Goal: Information Seeking & Learning: Learn about a topic

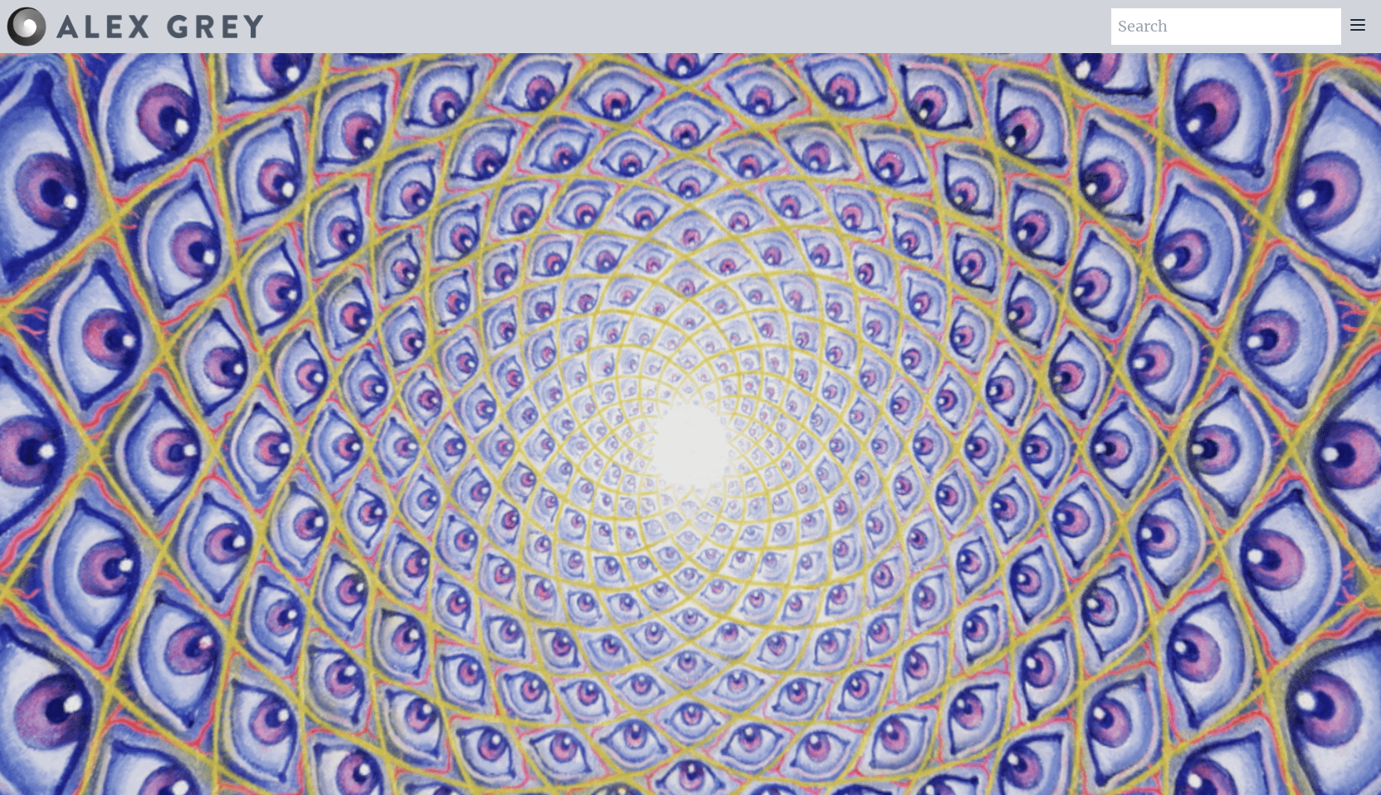
click at [1348, 29] on icon at bounding box center [1357, 25] width 20 height 20
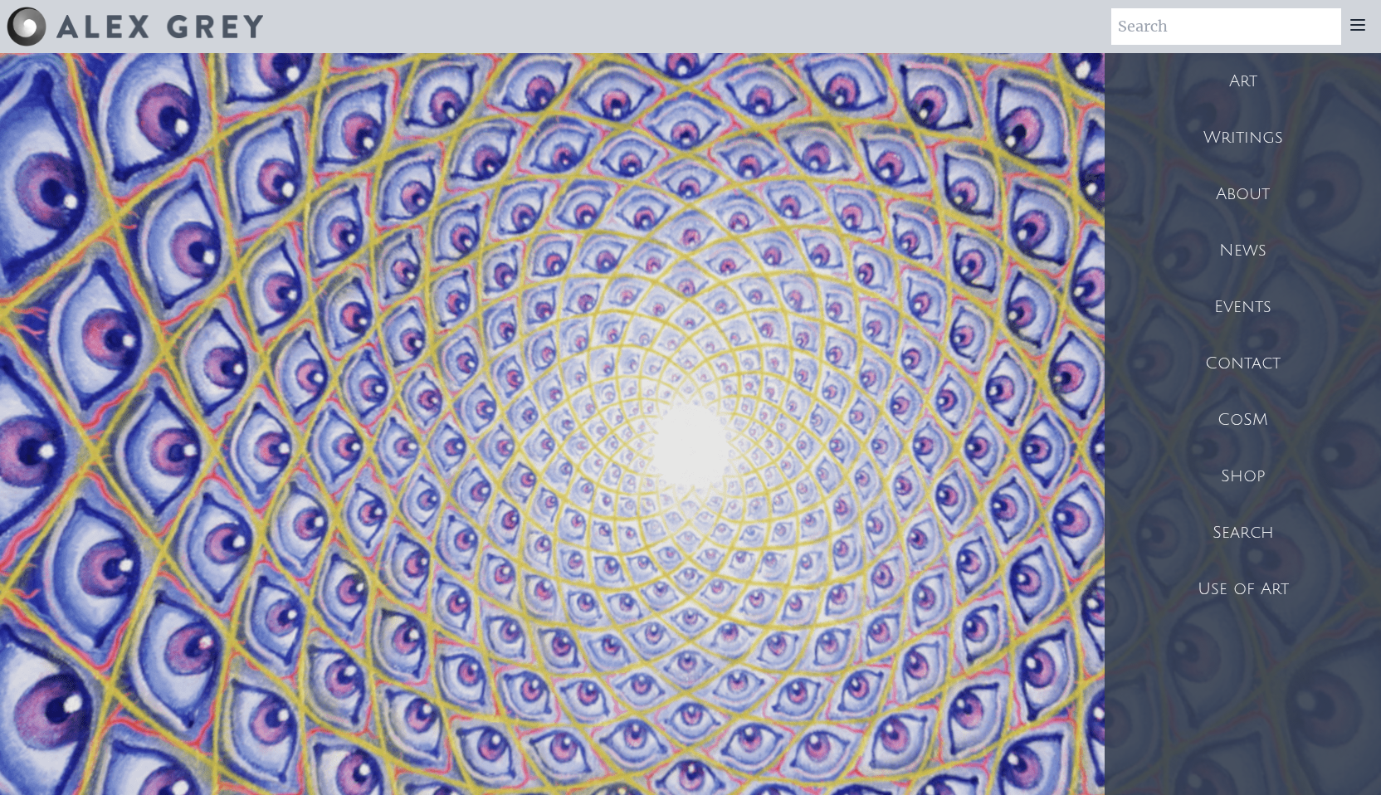
click at [1243, 82] on div "Art" at bounding box center [1242, 81] width 276 height 56
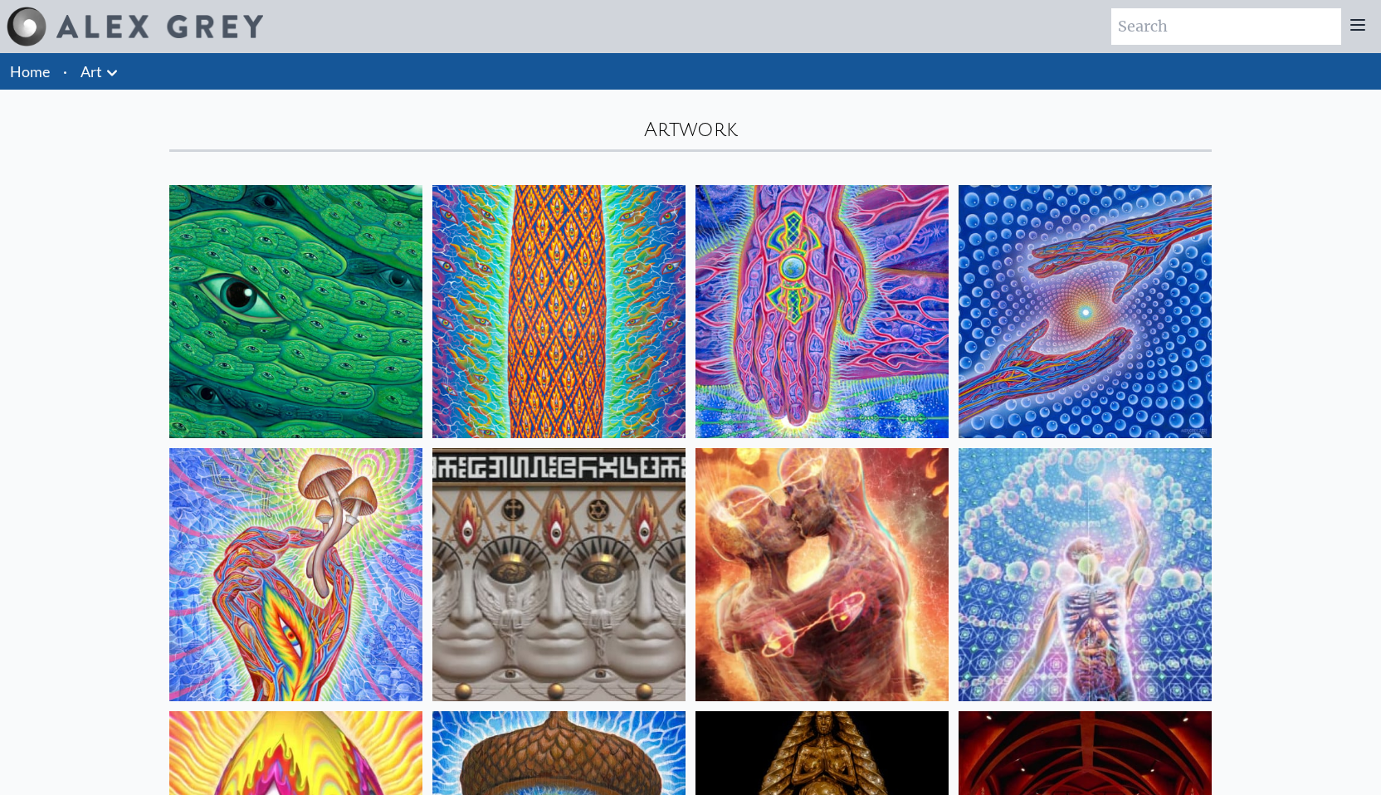
click at [1362, 20] on icon at bounding box center [1357, 25] width 13 height 10
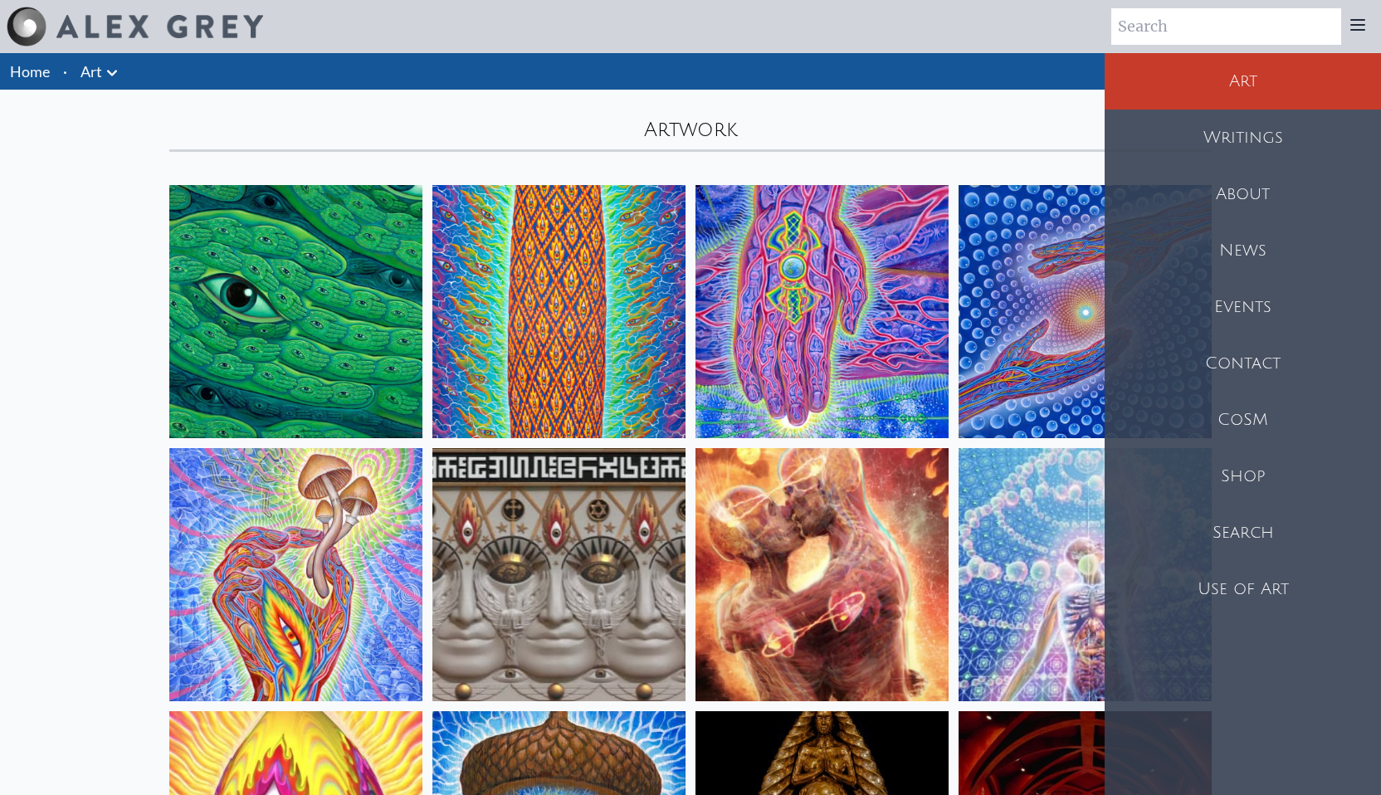
click at [1240, 153] on div "Writings" at bounding box center [1242, 138] width 276 height 56
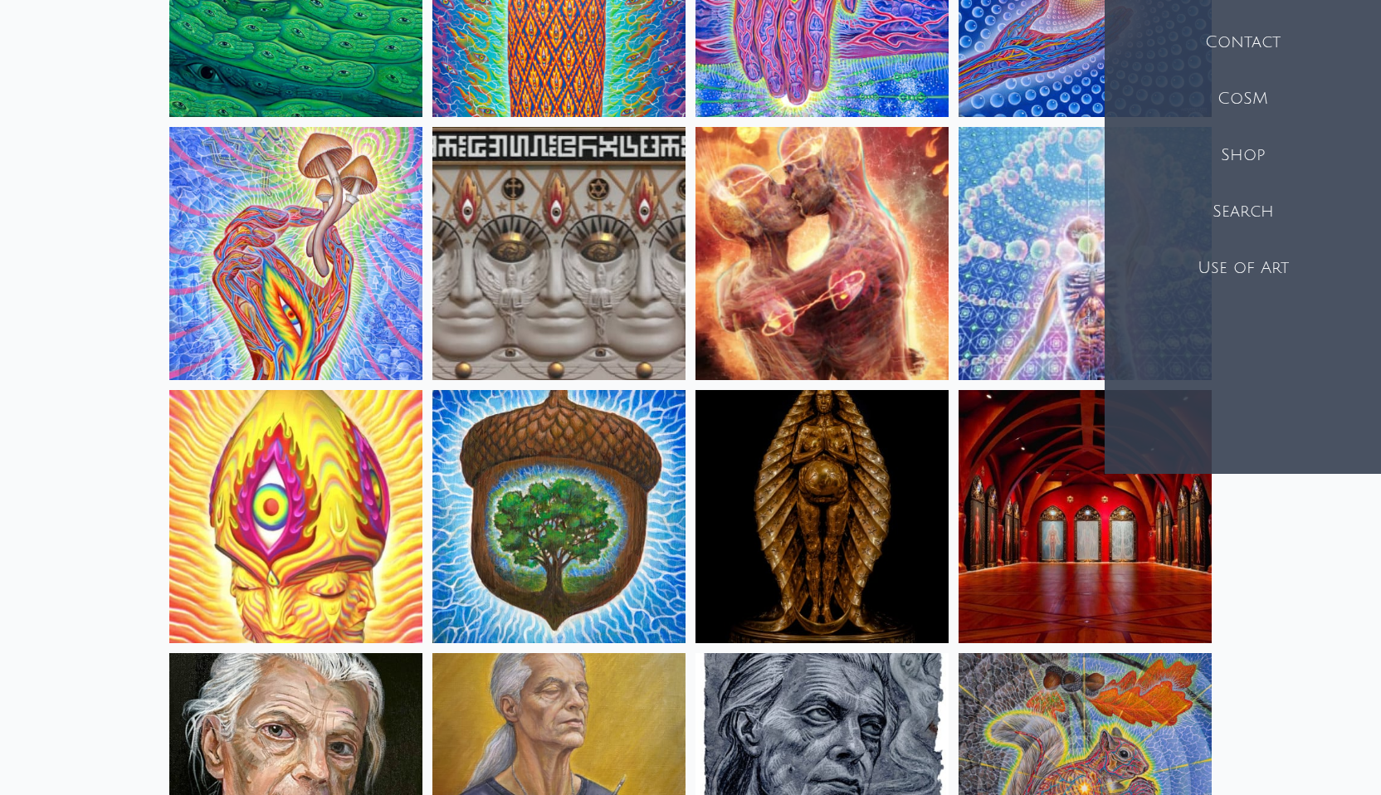
scroll to position [338, 0]
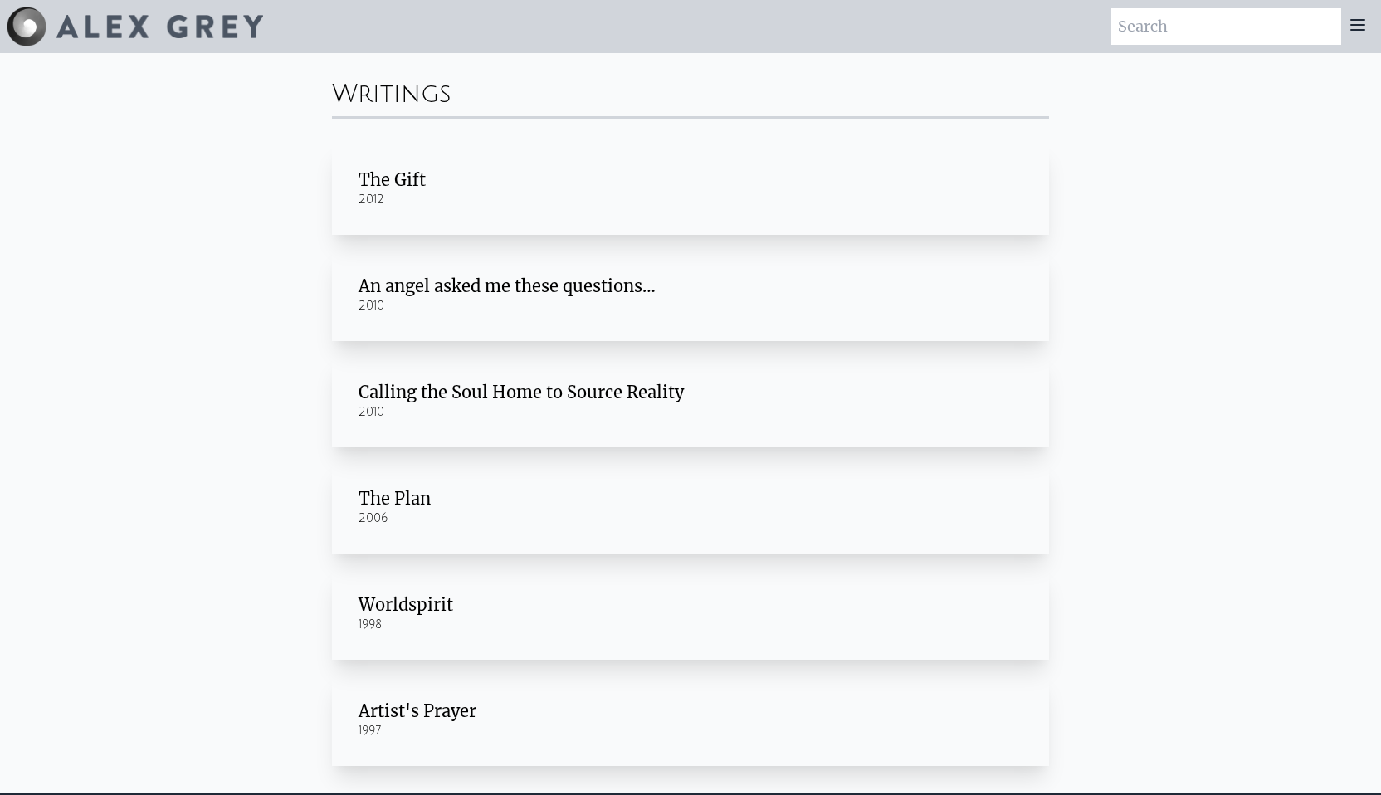
click at [1367, 46] on div "Art Writings About" at bounding box center [690, 26] width 1381 height 53
click at [1367, 20] on div at bounding box center [1357, 26] width 33 height 37
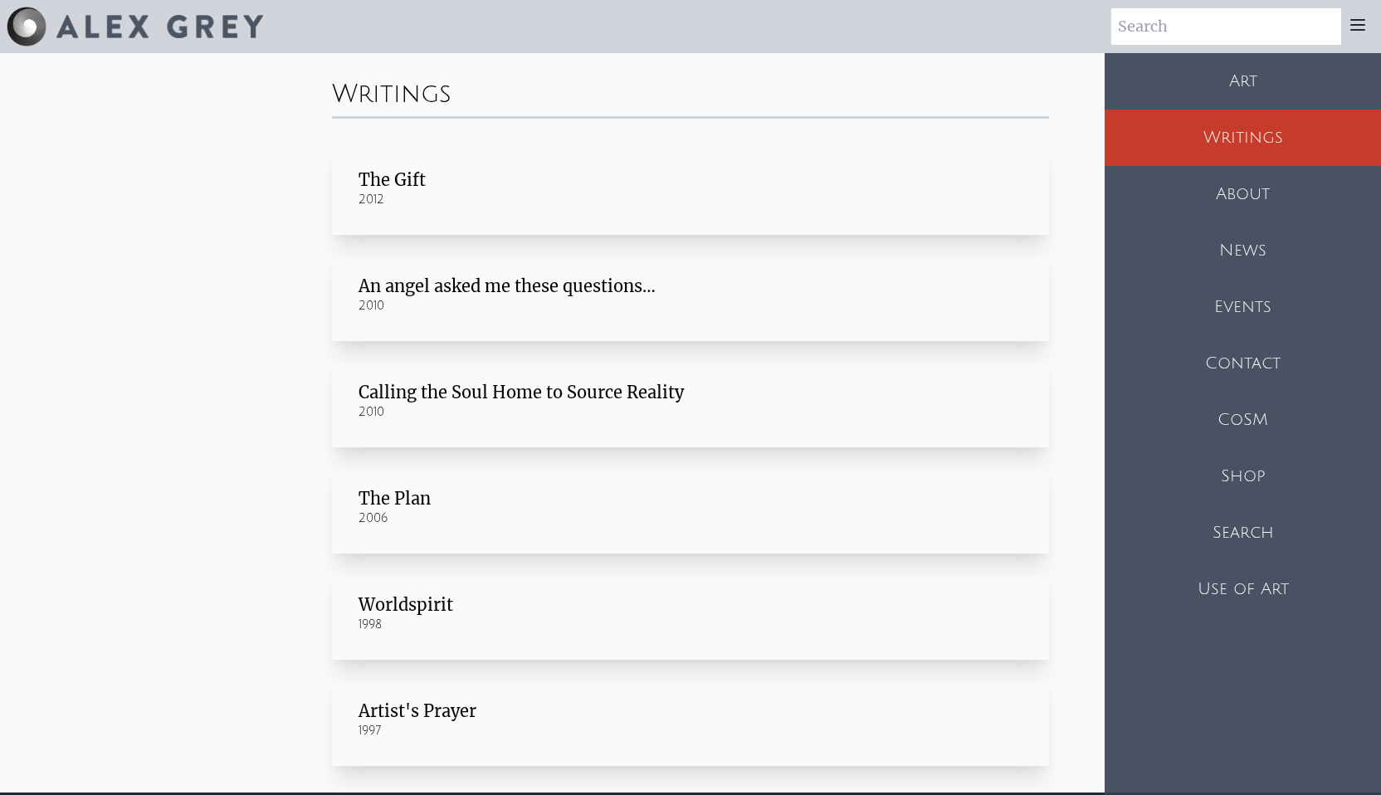
click at [1278, 183] on div "About" at bounding box center [1242, 194] width 276 height 56
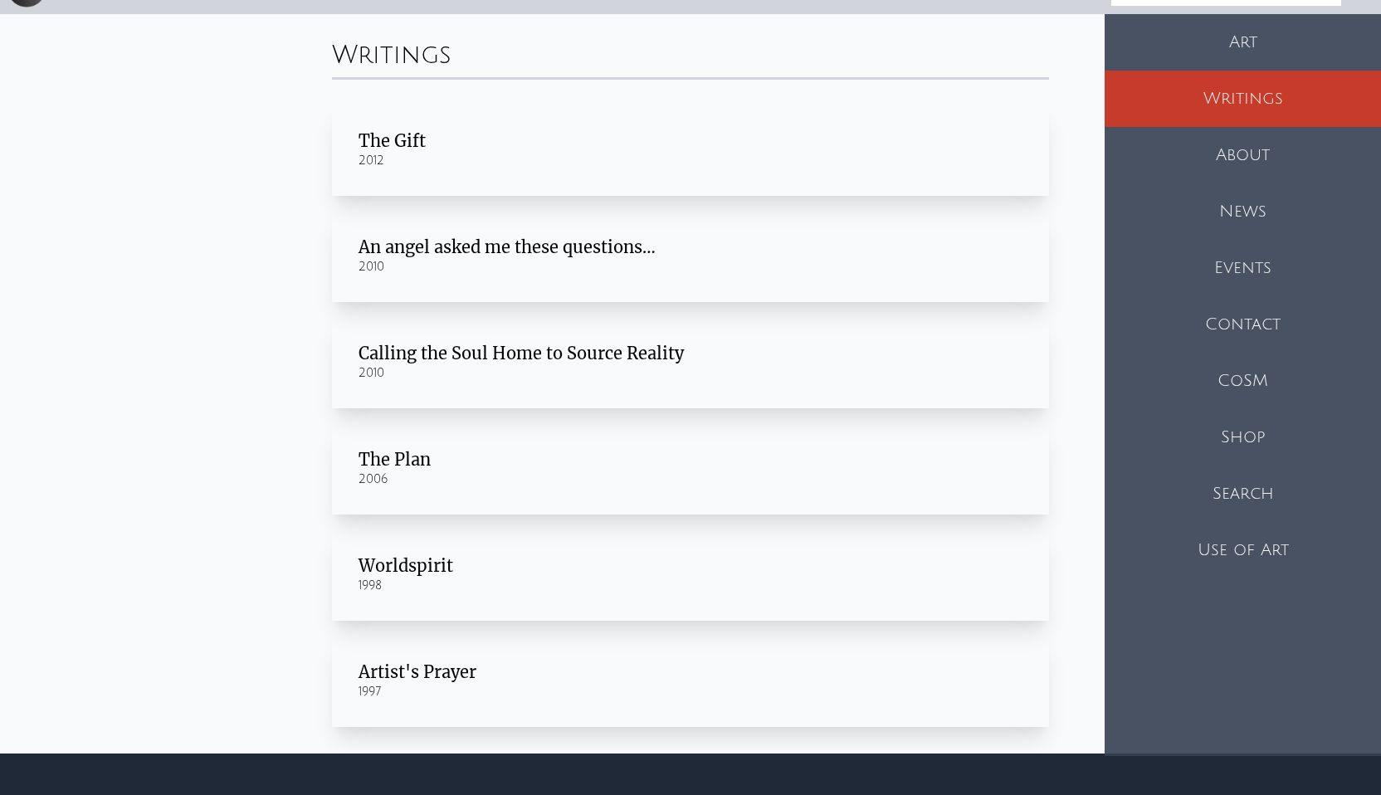
scroll to position [55, 0]
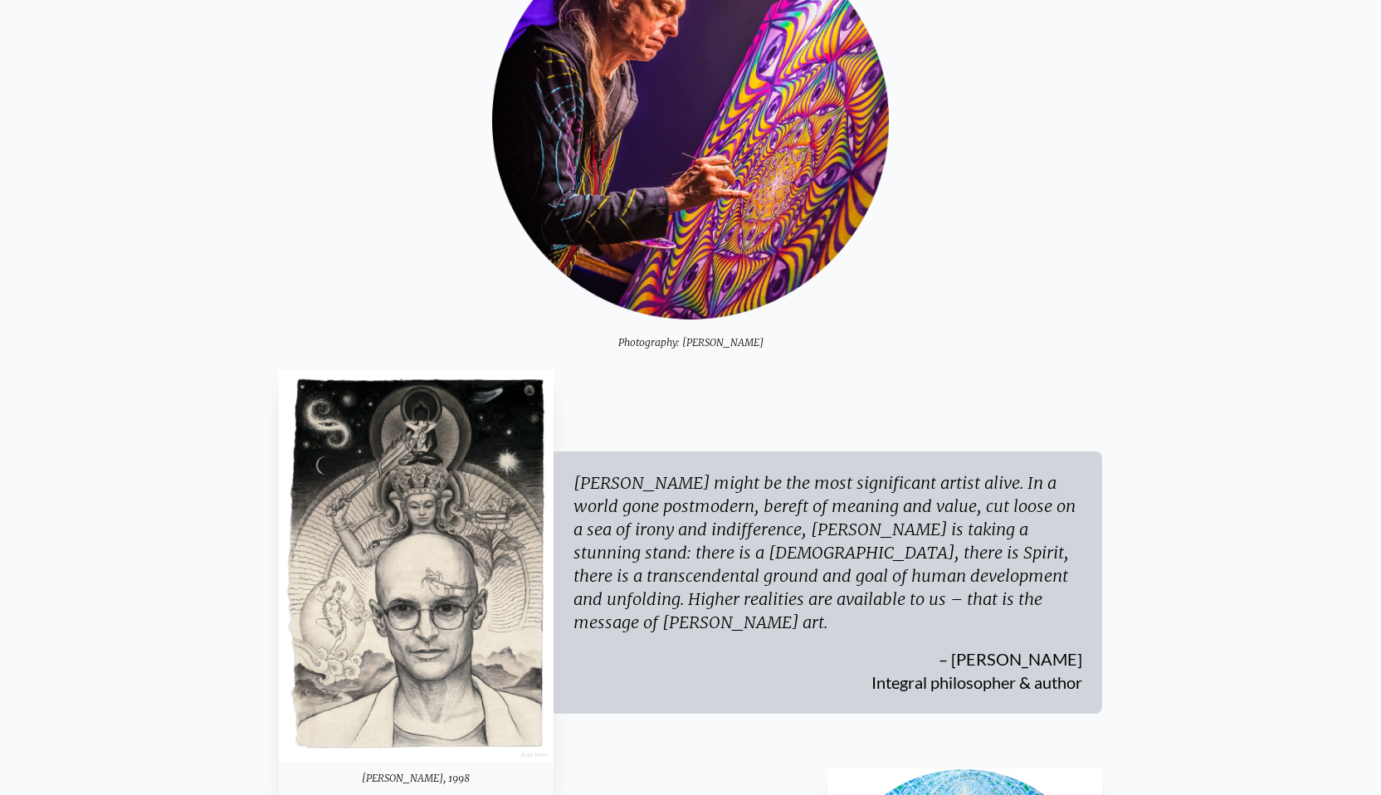
scroll to position [221, 0]
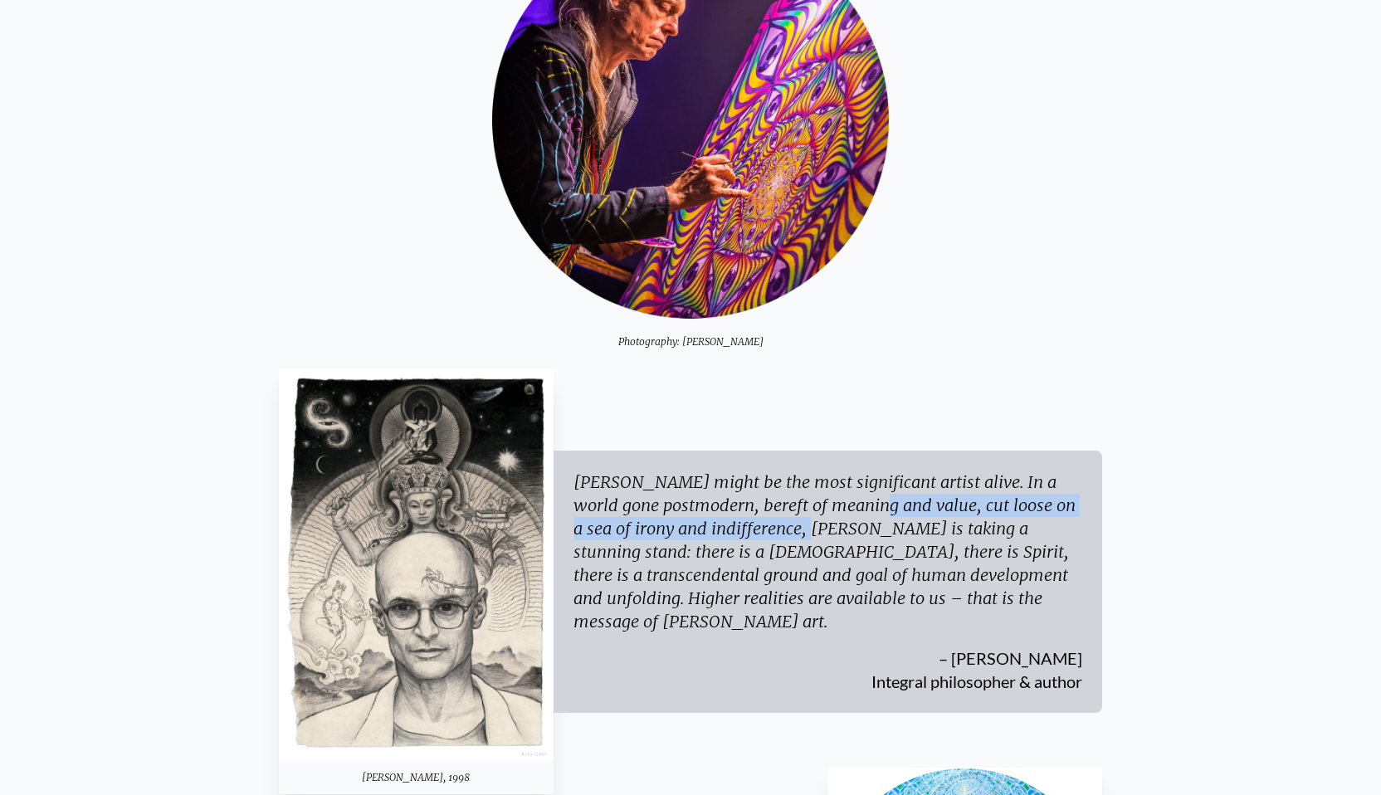
drag, startPoint x: 739, startPoint y: 519, endPoint x: 739, endPoint y: 529, distance: 10.8
click at [739, 529] on div "Alex Grey might be the most significant artist alive. In a world gone postmoder…" at bounding box center [827, 551] width 509 height 163
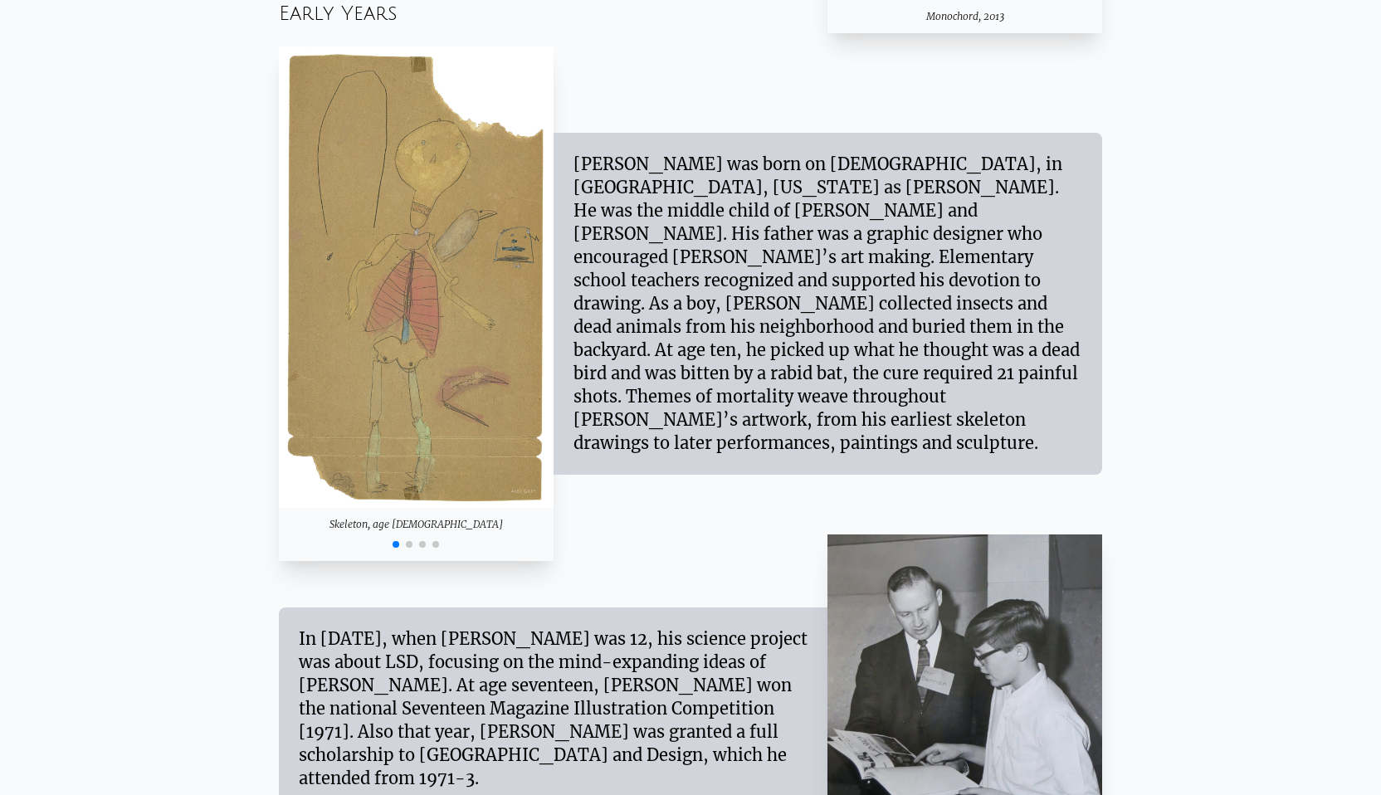
scroll to position [1541, 0]
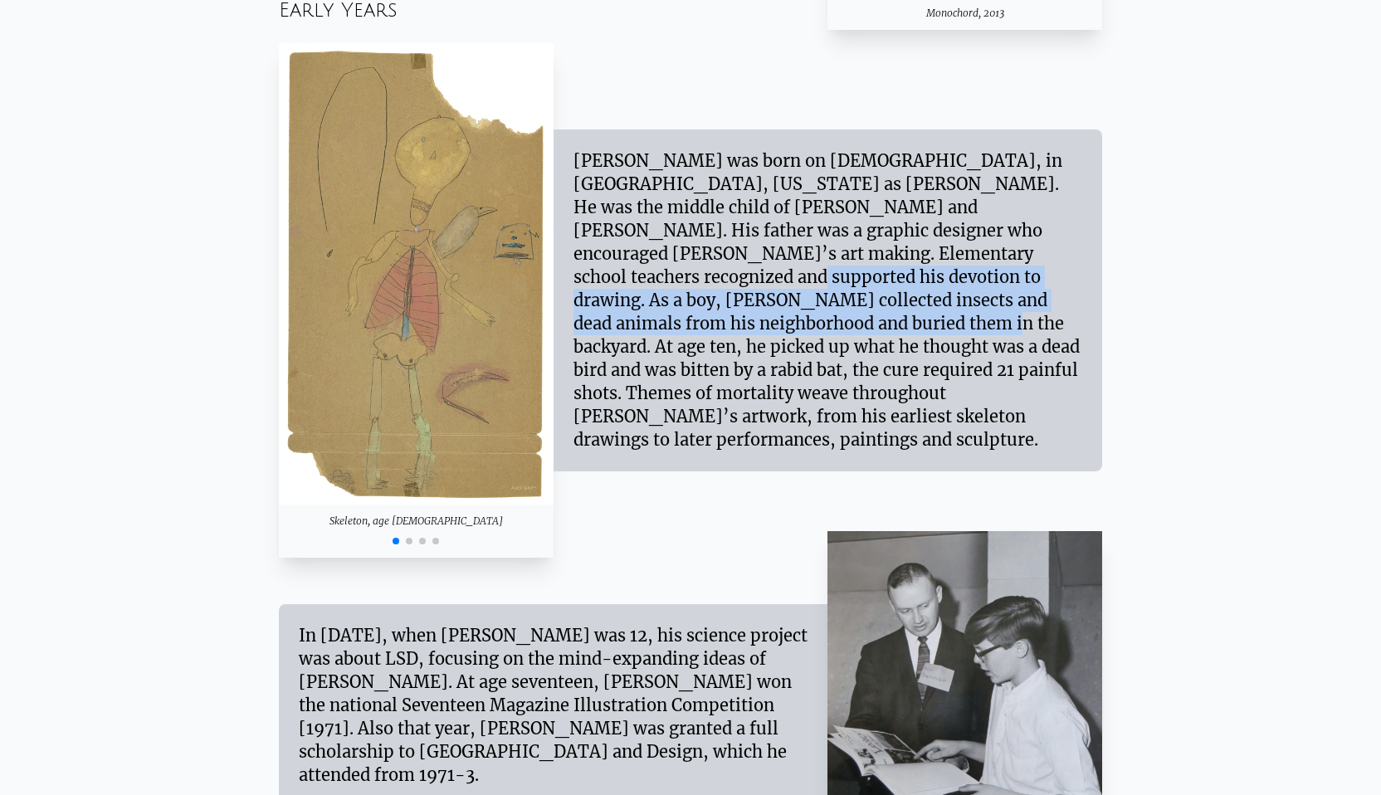
drag, startPoint x: 785, startPoint y: 288, endPoint x: 785, endPoint y: 331, distance: 43.1
click at [785, 331] on div "Alex Grey was born on November 29, 1953, in Columbus, Ohio as Alex Velzy. He wa…" at bounding box center [827, 300] width 509 height 302
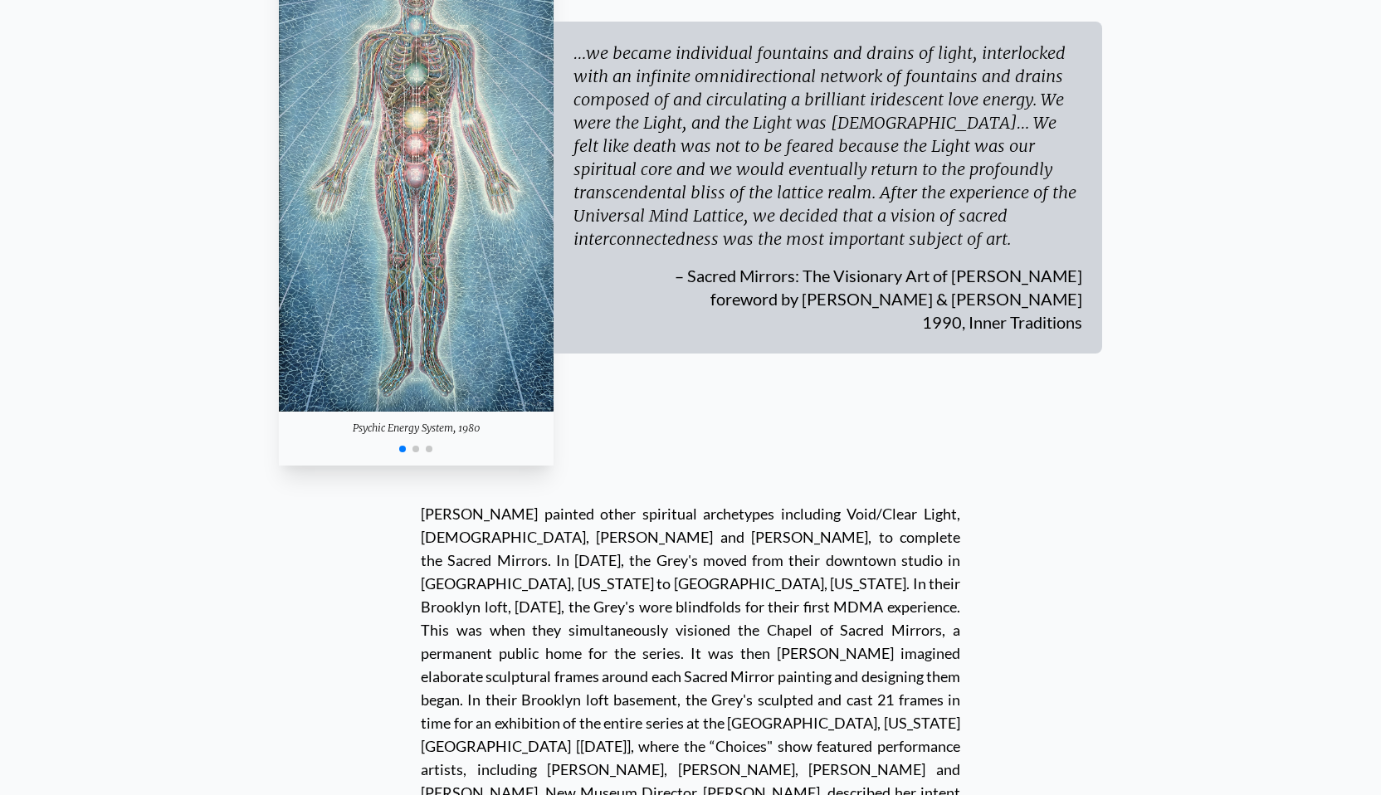
scroll to position [5270, 0]
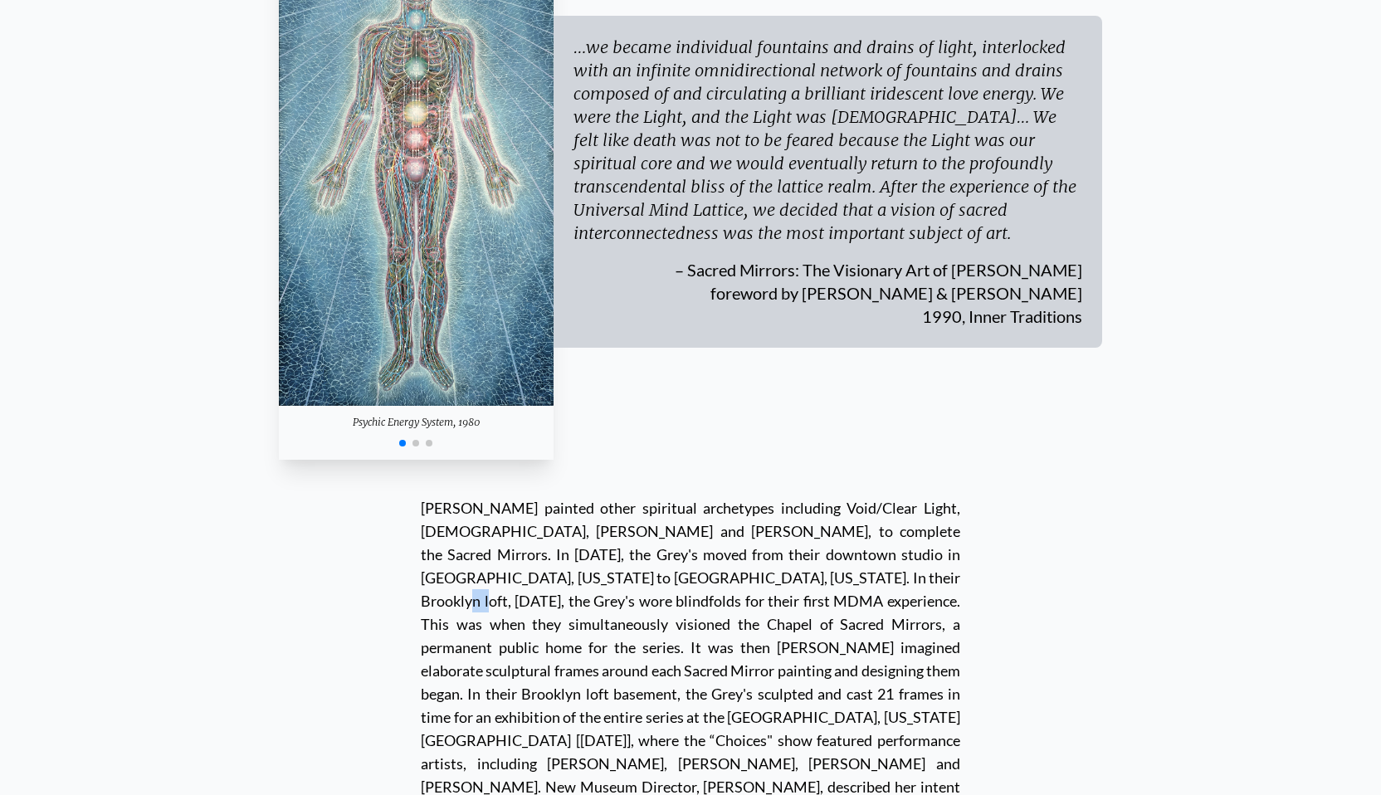
drag, startPoint x: 675, startPoint y: 417, endPoint x: 688, endPoint y: 417, distance: 12.4
click at [689, 496] on div at bounding box center [690, 658] width 539 height 325
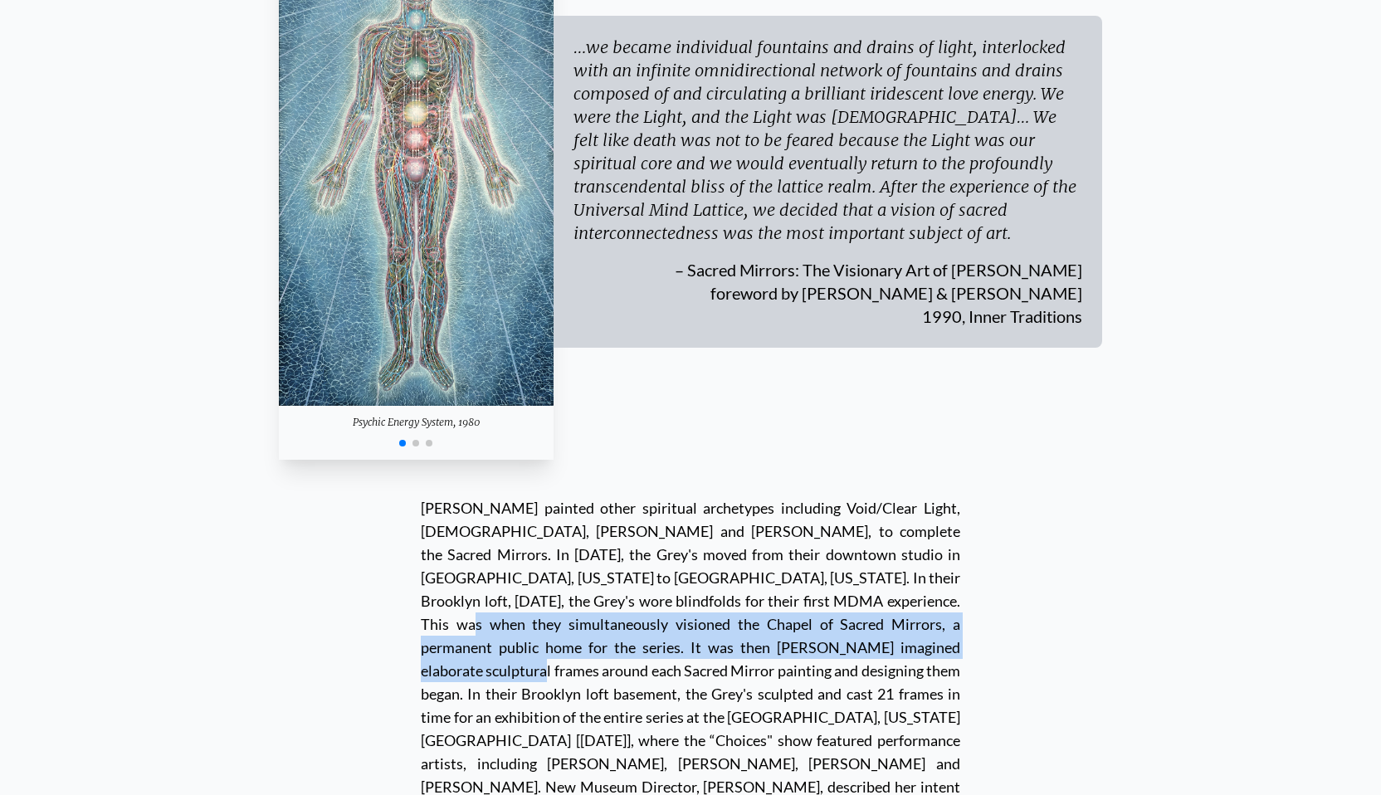
drag, startPoint x: 686, startPoint y: 435, endPoint x: 684, endPoint y: 476, distance: 41.6
click at [684, 496] on div at bounding box center [690, 658] width 539 height 325
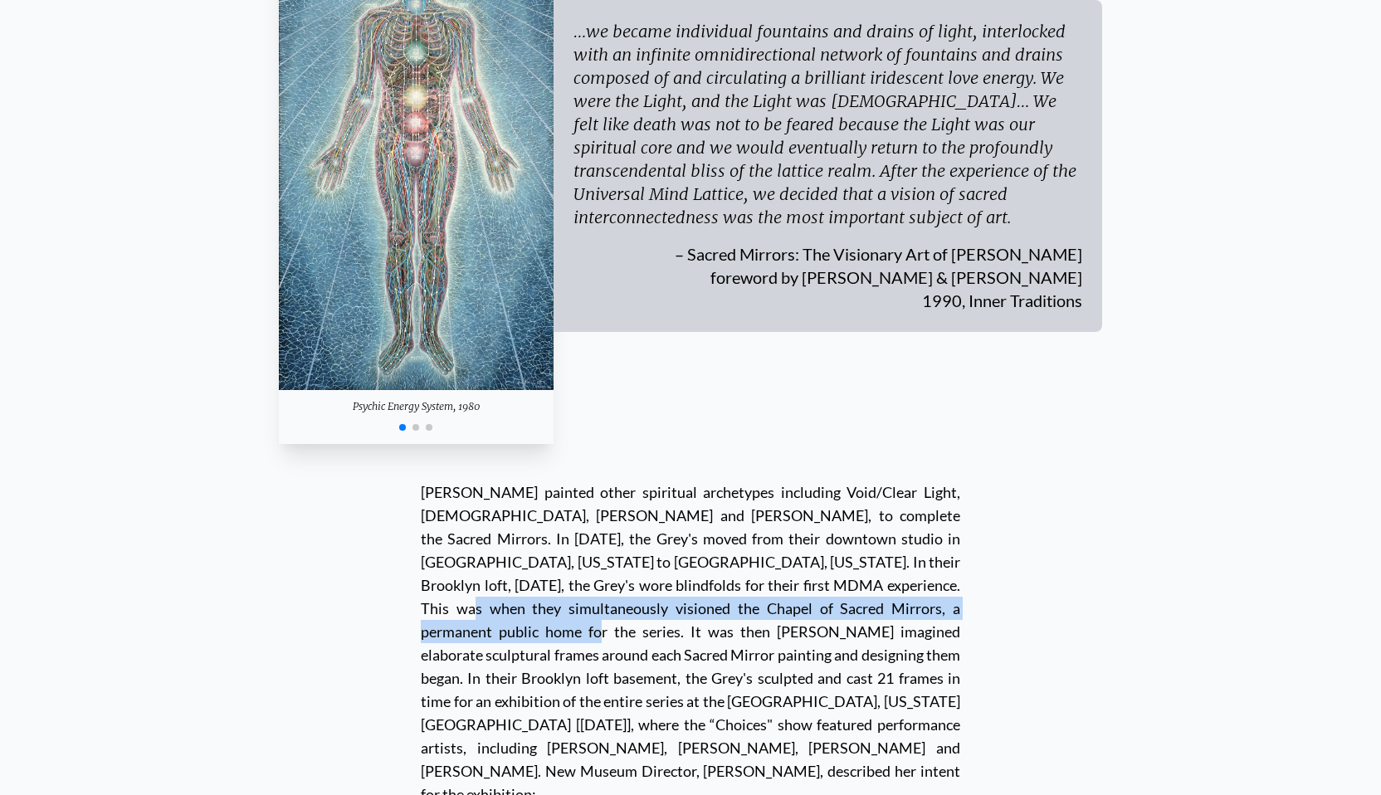
scroll to position [5293, 0]
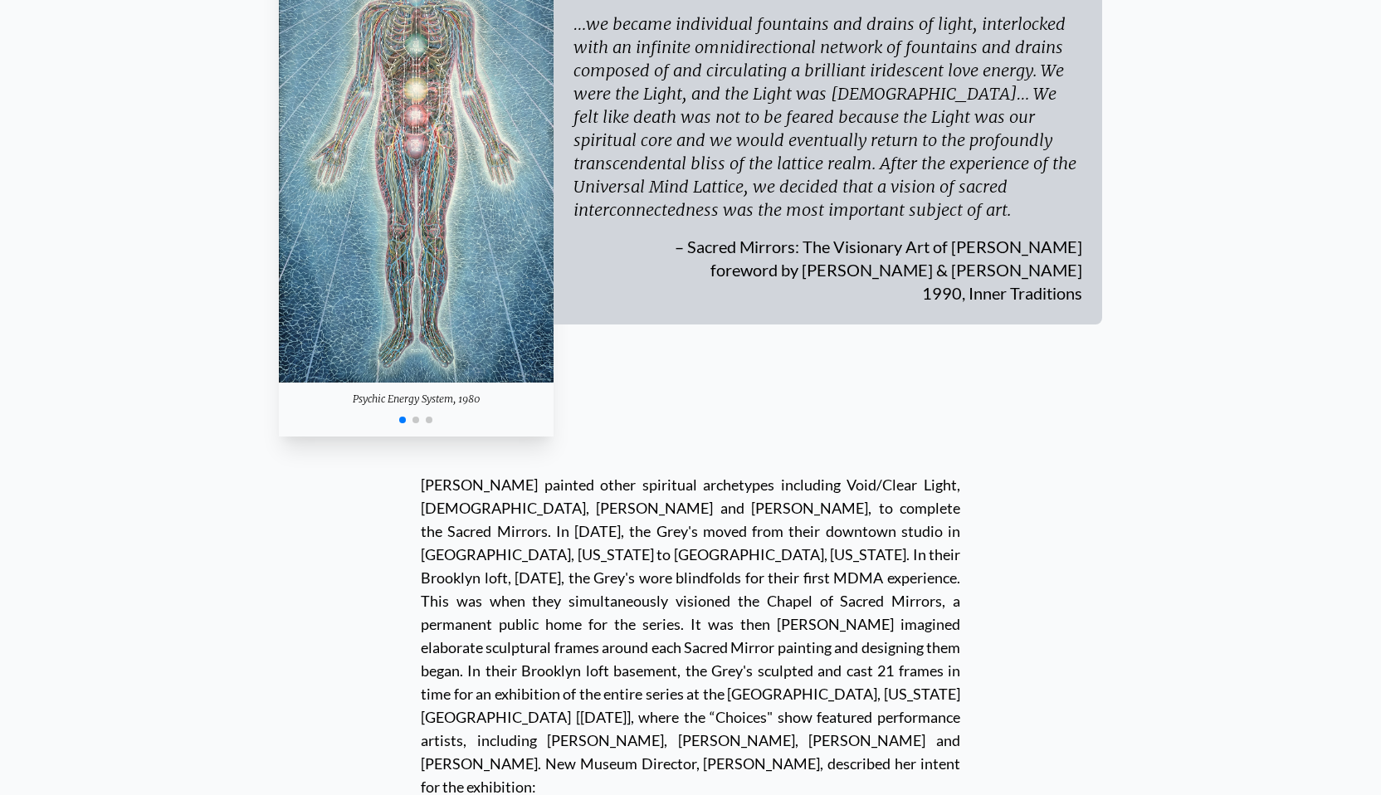
drag, startPoint x: 684, startPoint y: 476, endPoint x: 684, endPoint y: 460, distance: 15.8
click at [684, 473] on div at bounding box center [690, 635] width 539 height 325
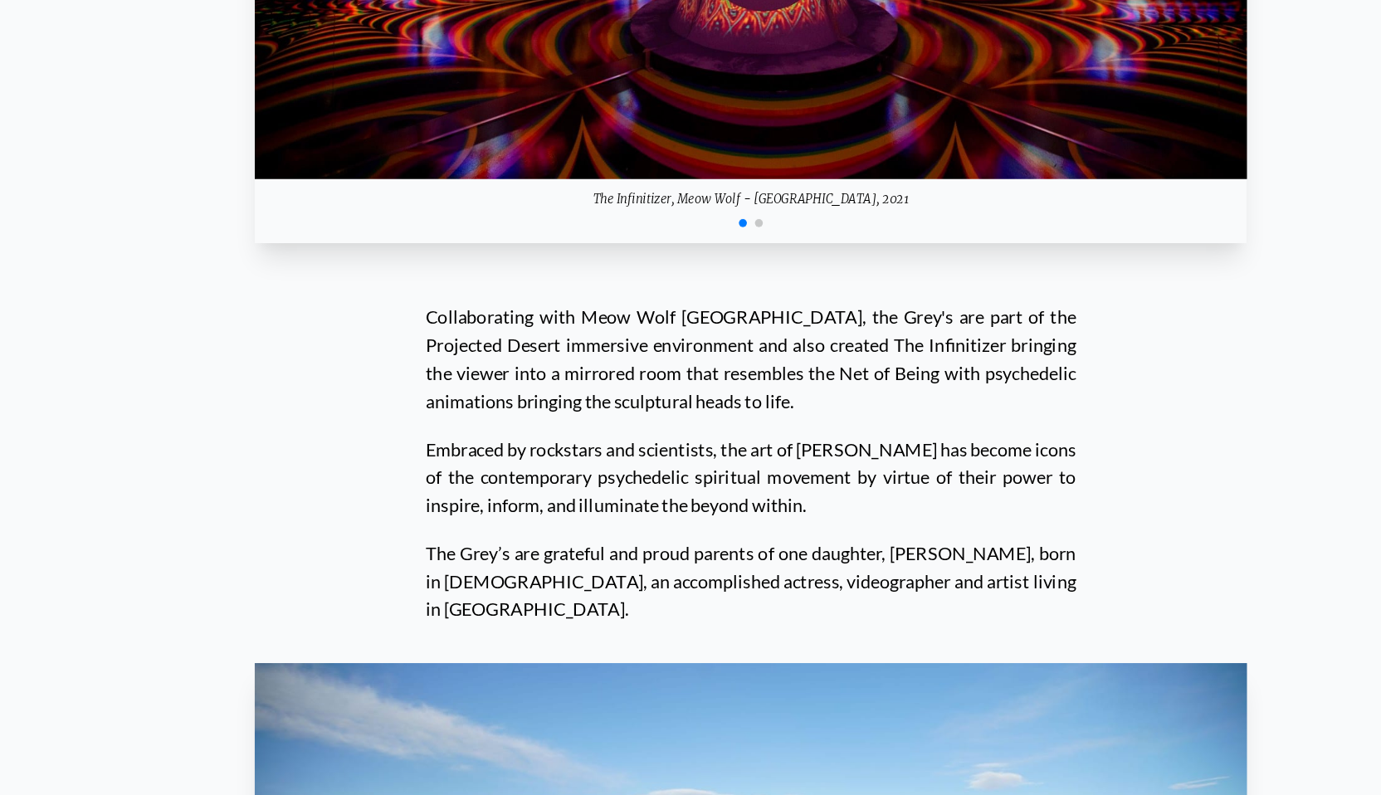
scroll to position [16511, 0]
